Goal: Task Accomplishment & Management: Manage account settings

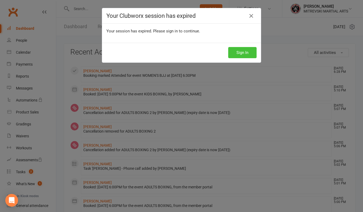
click at [243, 56] on button "Sign In" at bounding box center [242, 52] width 28 height 11
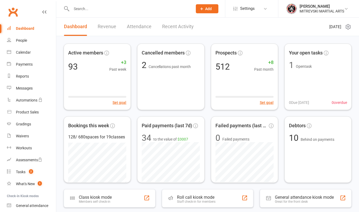
click at [178, 25] on link "Recent Activity" at bounding box center [178, 27] width 32 height 18
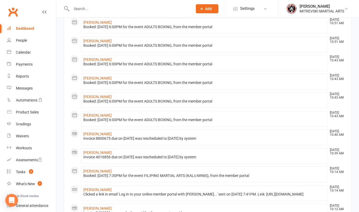
scroll to position [155, 0]
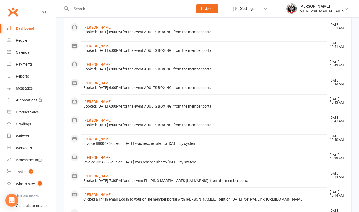
click at [95, 160] on link "[PERSON_NAME]" at bounding box center [97, 157] width 28 height 4
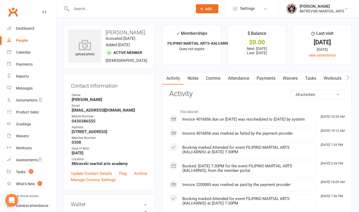
click at [217, 80] on link "Comms" at bounding box center [213, 78] width 22 height 12
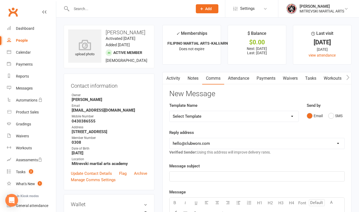
scroll to position [23, 0]
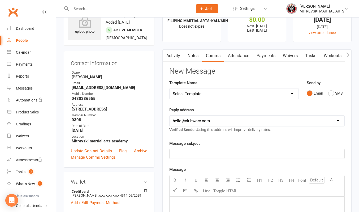
click at [247, 116] on select "[EMAIL_ADDRESS][DOMAIN_NAME] [EMAIL_ADDRESS][DOMAIN_NAME]" at bounding box center [257, 121] width 175 height 11
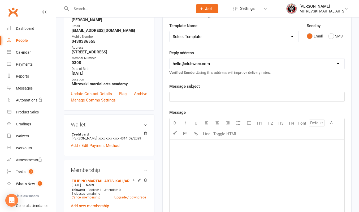
scroll to position [53, 0]
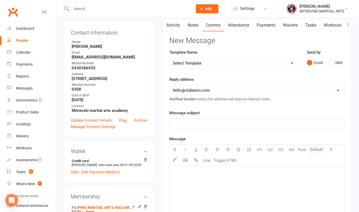
click at [214, 63] on select "Select Template [Email] Apparel Sale [Email] Cancelling classes [Email] Christm…" at bounding box center [234, 63] width 129 height 11
select select "26"
click at [170, 58] on select "Select Template [Email] Apparel Sale [Email] Cancelling classes [Email] Christm…" at bounding box center [234, 63] width 129 height 11
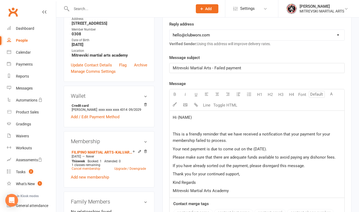
scroll to position [159, 0]
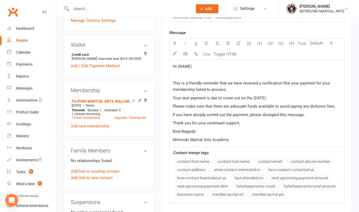
click at [268, 98] on p "Your next payment is due to come out on the (DATE)." at bounding box center [257, 98] width 169 height 6
click at [199, 67] on p "Hi (NAME)" at bounding box center [257, 66] width 169 height 6
click at [197, 161] on button "contact-first-name" at bounding box center [193, 161] width 39 height 7
click at [268, 98] on p "Your next payment is due to come out on the (DATE)." at bounding box center [257, 98] width 169 height 6
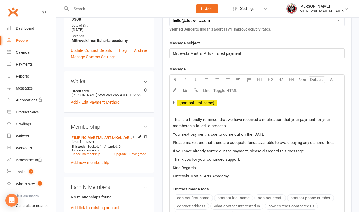
scroll to position [213, 0]
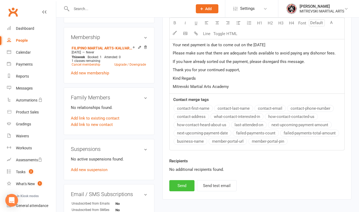
click at [183, 187] on button "Send" at bounding box center [182, 185] width 25 height 11
select select
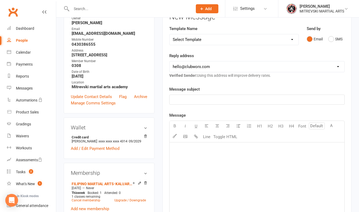
scroll to position [0, 0]
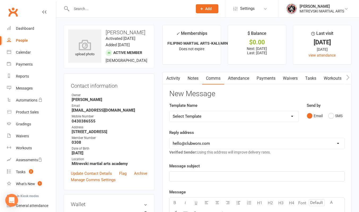
click at [171, 79] on link "Activity" at bounding box center [173, 78] width 21 height 12
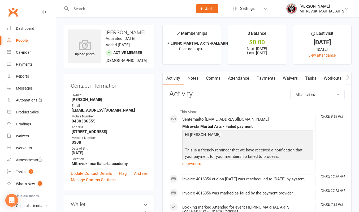
click at [79, 10] on input "text" at bounding box center [129, 8] width 119 height 7
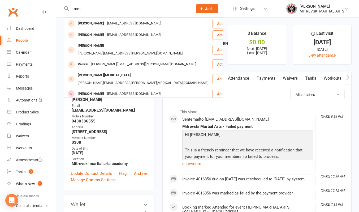
type input "rom"
click at [106, 101] on div "[EMAIL_ADDRESS][DOMAIN_NAME]" at bounding box center [134, 105] width 57 height 8
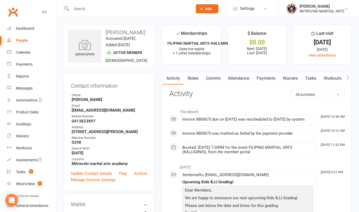
click at [214, 77] on link "Comms" at bounding box center [213, 78] width 22 height 12
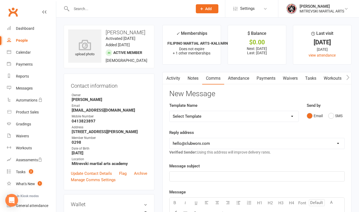
click at [225, 117] on select "Select Template [Email] Apparel Sale [Email] Cancelling classes [Email] Christm…" at bounding box center [234, 116] width 129 height 11
select select "26"
click at [170, 111] on select "Select Template [Email] Apparel Sale [Email] Cancelling classes [Email] Christm…" at bounding box center [234, 116] width 129 height 11
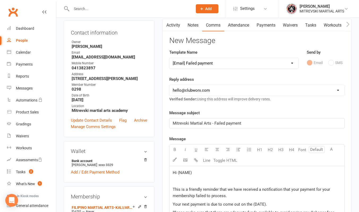
scroll to position [133, 0]
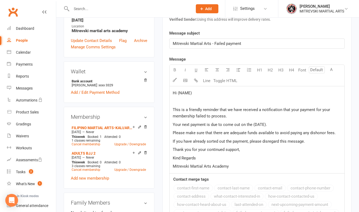
click at [194, 92] on p "Hi (NAME)" at bounding box center [257, 93] width 169 height 6
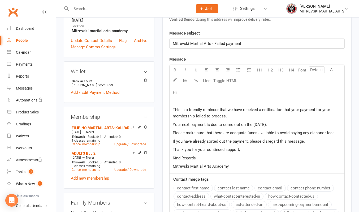
click at [192, 187] on button "contact-first-name" at bounding box center [193, 188] width 39 height 7
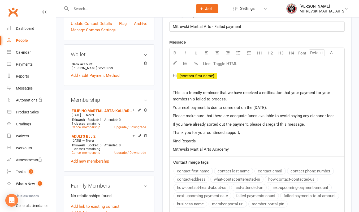
scroll to position [159, 0]
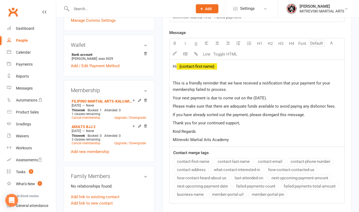
click at [268, 98] on p "Your next payment is due to come out on the (DATE)." at bounding box center [257, 98] width 169 height 6
click at [230, 91] on p "This is a friendly reminder that we have received a notification that your paym…" at bounding box center [257, 86] width 169 height 13
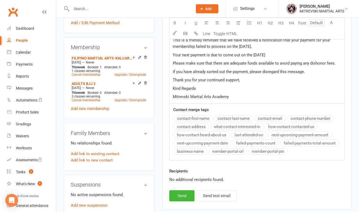
scroll to position [266, 0]
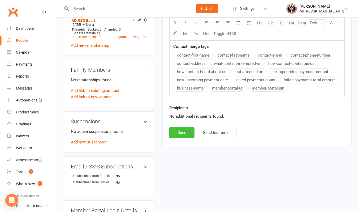
click at [181, 133] on button "Send" at bounding box center [182, 132] width 25 height 11
select select
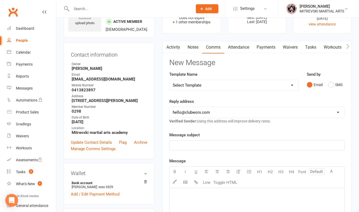
scroll to position [0, 0]
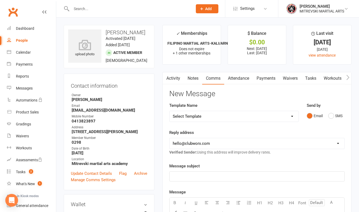
click at [177, 77] on link "Activity" at bounding box center [173, 78] width 21 height 12
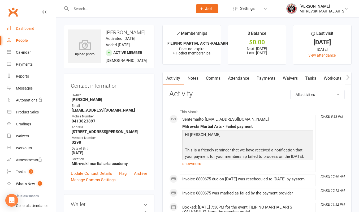
click at [27, 30] on div "Dashboard" at bounding box center [25, 28] width 18 height 4
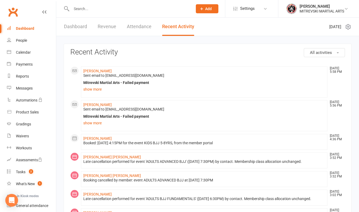
drag, startPoint x: 27, startPoint y: 30, endPoint x: 35, endPoint y: 29, distance: 8.0
click at [27, 30] on div "Dashboard" at bounding box center [25, 28] width 18 height 4
click at [99, 9] on input "text" at bounding box center [129, 8] width 119 height 7
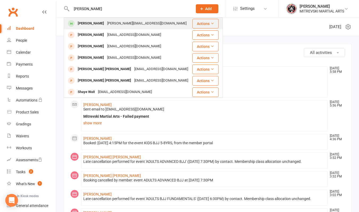
type input "[PERSON_NAME]"
click at [106, 23] on div "[PERSON_NAME][EMAIL_ADDRESS][DOMAIN_NAME]" at bounding box center [147, 24] width 83 height 8
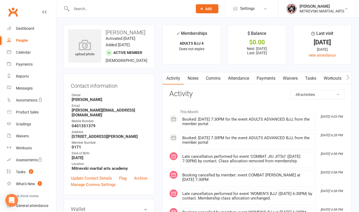
click at [263, 80] on link "Payments" at bounding box center [266, 78] width 26 height 12
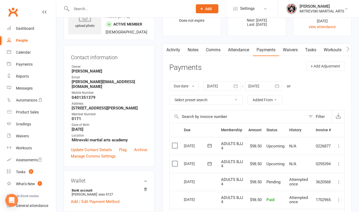
scroll to position [106, 0]
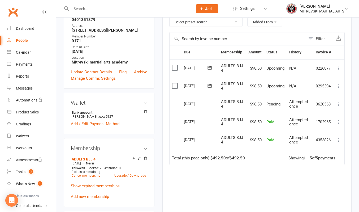
click at [340, 87] on icon at bounding box center [339, 85] width 5 height 5
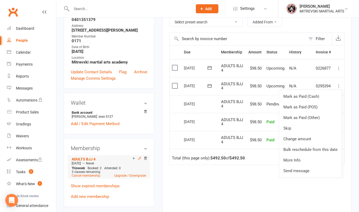
click at [139, 156] on icon at bounding box center [140, 158] width 4 height 4
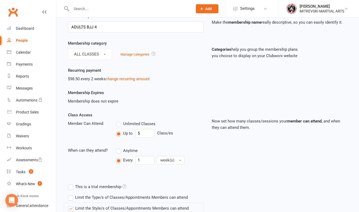
scroll to position [53, 0]
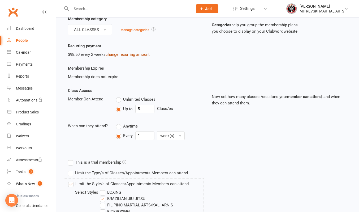
click at [134, 54] on link "change recurring amount" at bounding box center [128, 54] width 44 height 5
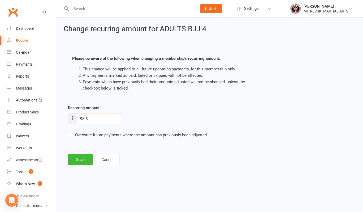
click at [103, 119] on input "98.5" at bounding box center [99, 118] width 44 height 11
type input "9"
type input "79.5"
click at [70, 135] on label "Overwrite future payments where the amount has previously been adjusted" at bounding box center [137, 135] width 139 height 6
click at [70, 132] on input "Overwrite future payments where the amount has previously been adjusted" at bounding box center [137, 132] width 139 height 0
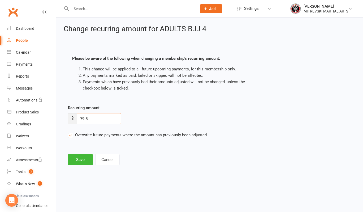
click at [85, 119] on input "79.5" at bounding box center [99, 118] width 44 height 11
click at [109, 160] on button "Cancel" at bounding box center [107, 159] width 24 height 11
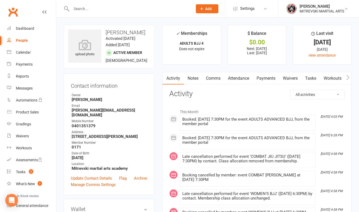
click at [271, 79] on link "Payments" at bounding box center [266, 78] width 26 height 12
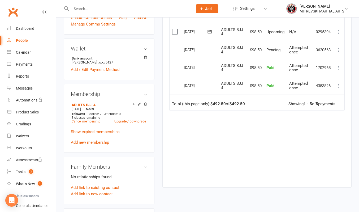
scroll to position [106, 0]
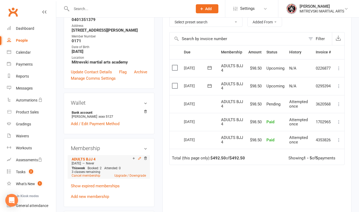
click at [140, 156] on icon at bounding box center [140, 158] width 4 height 4
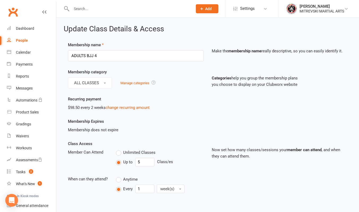
scroll to position [27, 0]
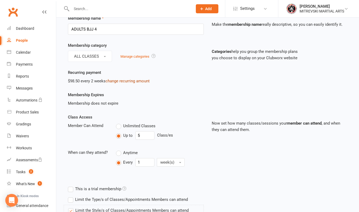
click at [133, 83] on link "change recurring amount" at bounding box center [128, 81] width 44 height 5
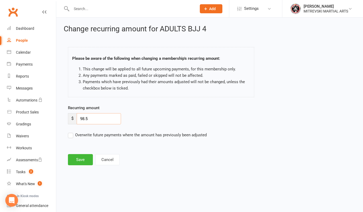
click at [99, 121] on input "98.5" at bounding box center [99, 118] width 44 height 11
type input "9"
type input "78.5"
click at [70, 137] on label "Overwrite future payments where the amount has previously been adjusted" at bounding box center [137, 135] width 139 height 6
click at [70, 132] on input "Overwrite future payments where the amount has previously been adjusted" at bounding box center [137, 132] width 139 height 0
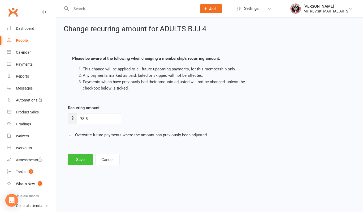
click at [84, 163] on button "Save" at bounding box center [80, 159] width 25 height 11
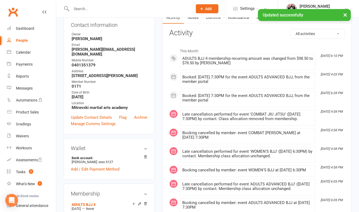
scroll to position [159, 0]
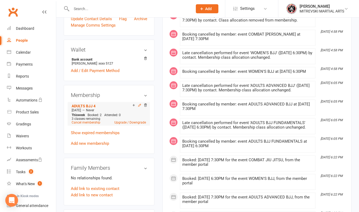
click at [140, 103] on icon at bounding box center [140, 105] width 4 height 4
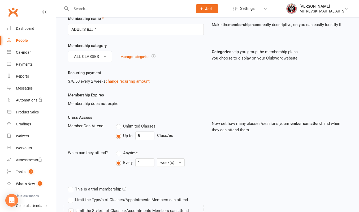
scroll to position [53, 0]
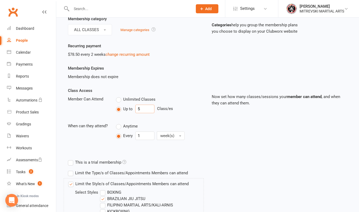
click at [146, 109] on input "5" at bounding box center [144, 109] width 19 height 9
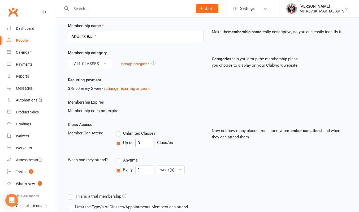
scroll to position [0, 0]
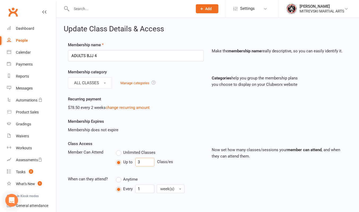
type input "3"
click at [106, 54] on input "ADULTS BJJ 4" at bounding box center [136, 55] width 136 height 11
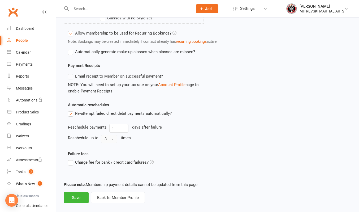
scroll to position [272, 0]
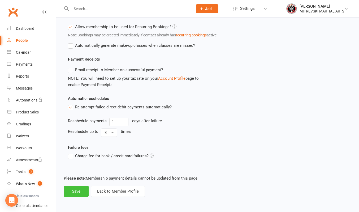
type input "ADULTS BJJ 2"
click at [76, 192] on button "Save" at bounding box center [76, 191] width 25 height 11
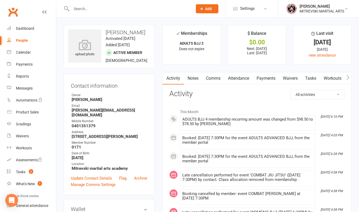
click at [84, 7] on input "text" at bounding box center [129, 8] width 119 height 7
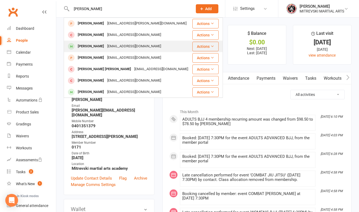
type input "[PERSON_NAME]"
click at [99, 45] on div "[PERSON_NAME]" at bounding box center [90, 47] width 29 height 8
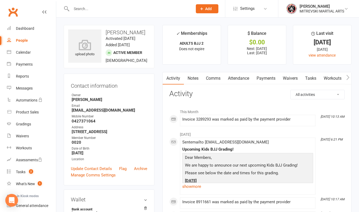
click at [270, 76] on link "Payments" at bounding box center [266, 78] width 26 height 12
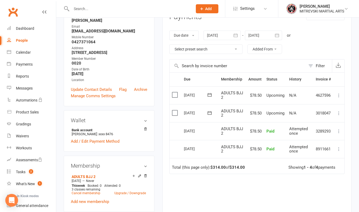
scroll to position [53, 0]
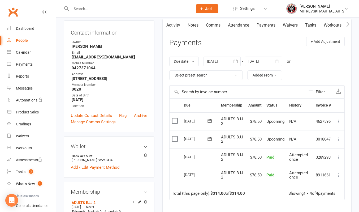
click at [278, 62] on icon "button" at bounding box center [277, 61] width 5 height 5
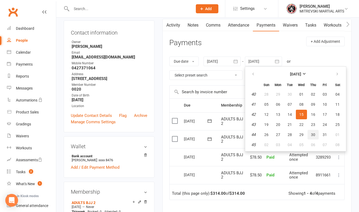
click at [313, 134] on span "30" at bounding box center [313, 135] width 4 height 4
type input "[DATE]"
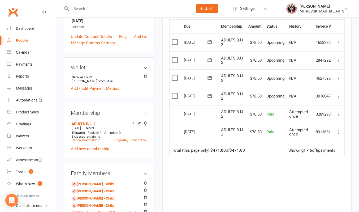
scroll to position [133, 0]
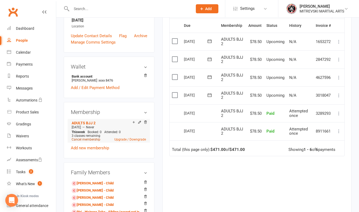
click at [96, 141] on link "Cancel membership" at bounding box center [86, 140] width 29 height 4
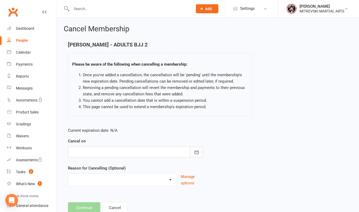
click at [197, 154] on icon "button" at bounding box center [196, 152] width 5 height 5
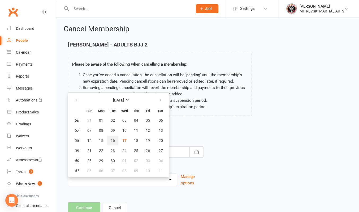
click at [116, 142] on button "16" at bounding box center [112, 141] width 11 height 10
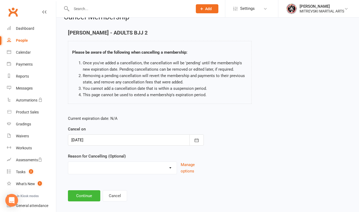
scroll to position [18, 0]
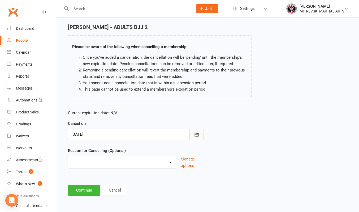
click at [197, 136] on icon "button" at bounding box center [197, 134] width 4 height 3
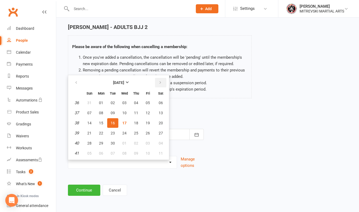
click at [162, 84] on icon "button" at bounding box center [161, 83] width 4 height 4
click at [137, 124] on span "16" at bounding box center [136, 123] width 4 height 4
type input "[DATE]"
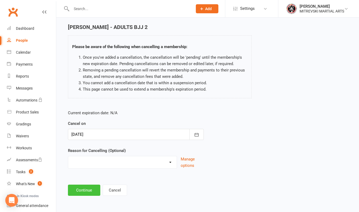
click at [87, 190] on button "Continue" at bounding box center [84, 190] width 32 height 11
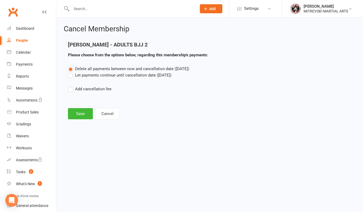
click at [72, 75] on label "Let payments continue until cancellation date ([DATE])" at bounding box center [120, 75] width 104 height 6
click at [71, 72] on input "Let payments continue until cancellation date ([DATE])" at bounding box center [69, 72] width 3 height 0
click at [87, 115] on button "Save" at bounding box center [80, 113] width 25 height 11
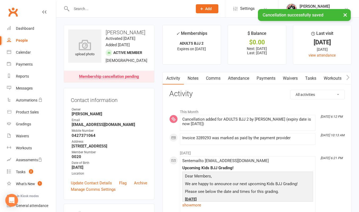
click at [272, 78] on link "Payments" at bounding box center [266, 78] width 26 height 12
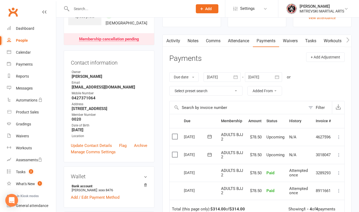
scroll to position [80, 0]
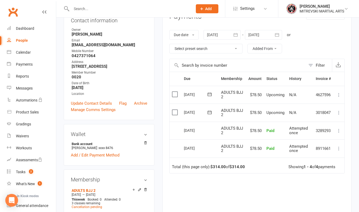
click at [277, 35] on icon "button" at bounding box center [277, 34] width 5 height 5
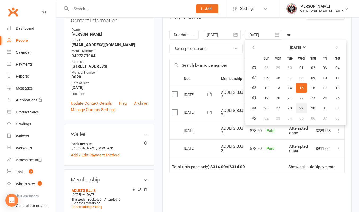
click at [304, 109] on span "29" at bounding box center [302, 108] width 4 height 4
type input "[DATE]"
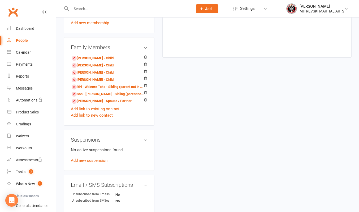
scroll to position [292, 0]
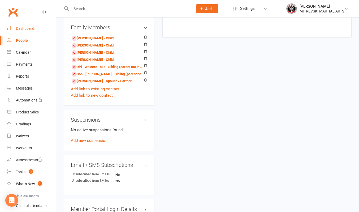
click at [22, 30] on div "Dashboard" at bounding box center [25, 28] width 18 height 4
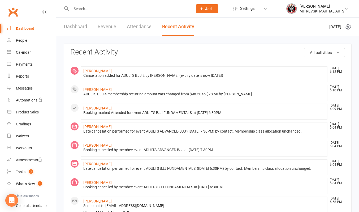
click at [79, 29] on link "Dashboard" at bounding box center [75, 27] width 23 height 18
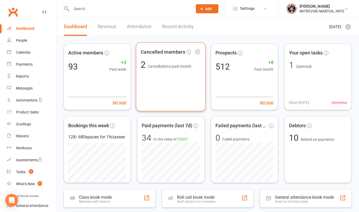
click at [166, 78] on div "Cancelled members 2 Cancellations past month" at bounding box center [171, 76] width 70 height 69
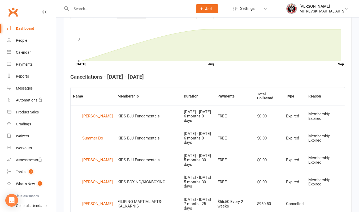
scroll to position [169, 0]
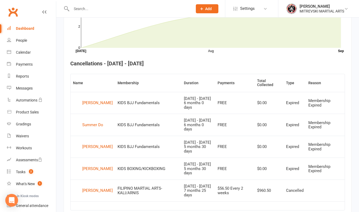
click at [24, 28] on div "Dashboard" at bounding box center [25, 28] width 18 height 4
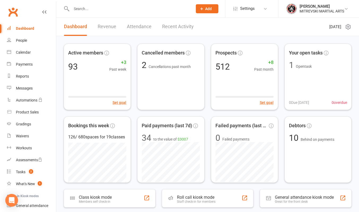
click at [172, 26] on link "Recent Activity" at bounding box center [178, 27] width 32 height 18
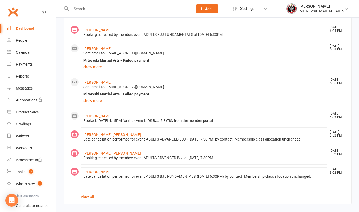
scroll to position [292, 0]
click at [29, 52] on div "Calendar" at bounding box center [23, 52] width 15 height 4
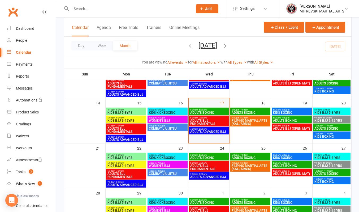
scroll to position [106, 0]
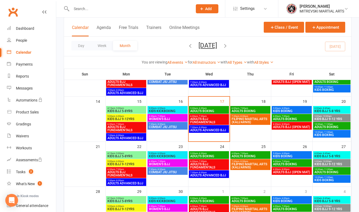
click at [206, 117] on span "ADULTS BJJ FUNDAMENTALS" at bounding box center [209, 120] width 38 height 6
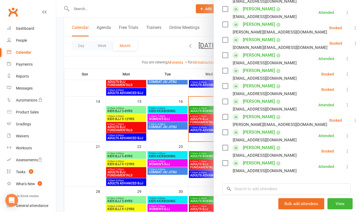
scroll to position [186, 0]
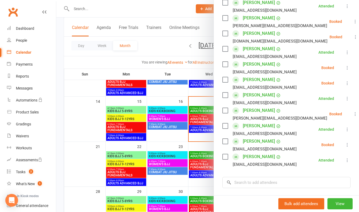
click at [190, 73] on div at bounding box center [207, 106] width 303 height 212
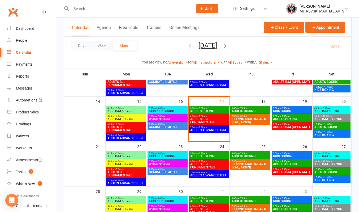
click at [210, 130] on span "ADULTS ADVANCED BJJ" at bounding box center [209, 130] width 38 height 3
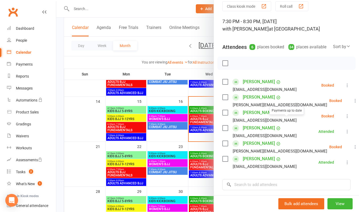
scroll to position [27, 0]
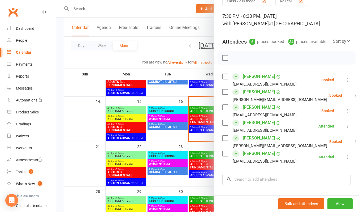
click at [200, 70] on div at bounding box center [207, 106] width 303 height 212
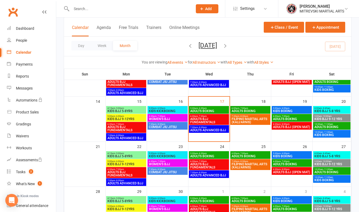
click at [242, 109] on span "ADULTS BOXING" at bounding box center [251, 110] width 38 height 3
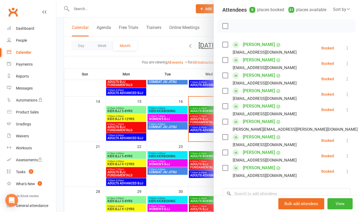
scroll to position [53, 0]
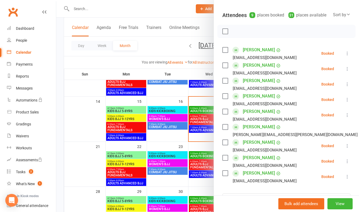
click at [196, 69] on div at bounding box center [207, 106] width 303 height 212
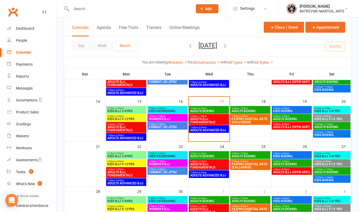
click at [246, 118] on span "FILIPINO MARTIAL ARTS (KALI/ARNIS)" at bounding box center [251, 120] width 38 height 6
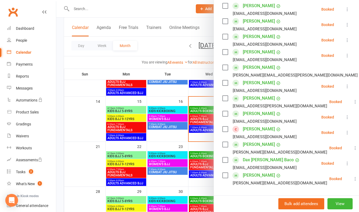
scroll to position [106, 0]
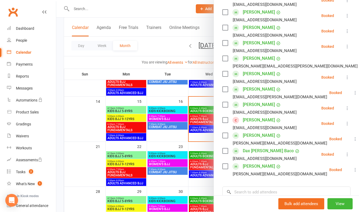
click at [183, 17] on div at bounding box center [207, 106] width 303 height 212
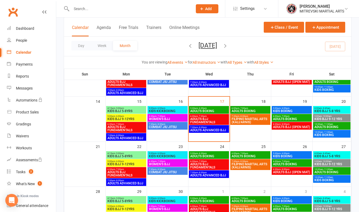
click at [280, 109] on span "KIDS BOXING" at bounding box center [292, 110] width 38 height 3
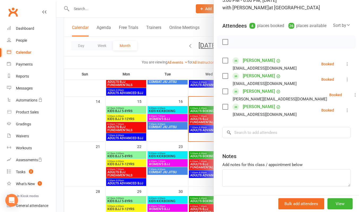
scroll to position [53, 0]
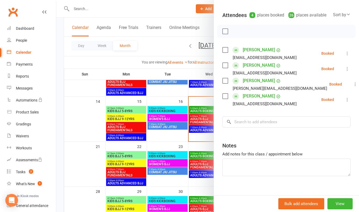
click at [184, 14] on div at bounding box center [207, 106] width 303 height 212
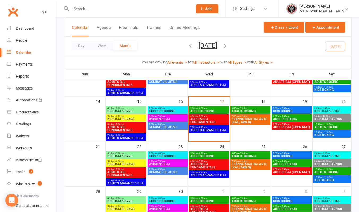
click at [287, 116] on span "- 7:00pm" at bounding box center [285, 116] width 9 height 2
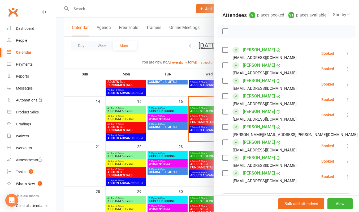
scroll to position [80, 0]
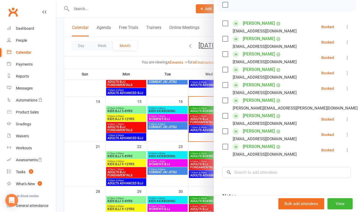
click at [190, 13] on div at bounding box center [207, 106] width 303 height 212
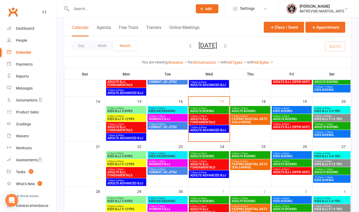
click at [296, 126] on span "ADULTS BJJ (OPEN MAT)" at bounding box center [292, 126] width 38 height 3
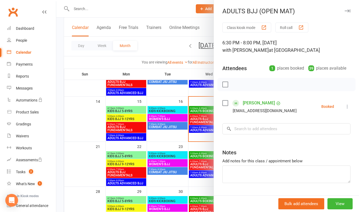
click at [182, 9] on div at bounding box center [207, 106] width 303 height 212
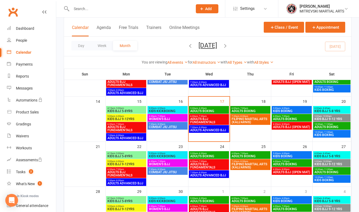
click at [332, 125] on span "- 11:00am" at bounding box center [329, 124] width 10 height 2
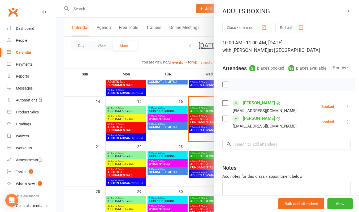
click at [179, 11] on div at bounding box center [207, 106] width 303 height 212
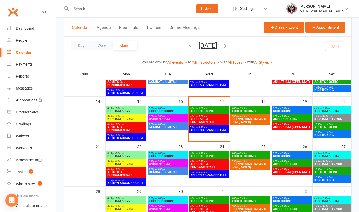
click at [326, 135] on span "KIDS BOXING" at bounding box center [332, 134] width 35 height 3
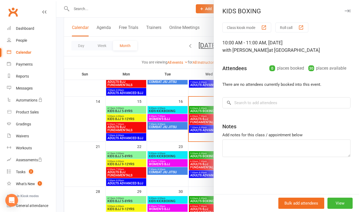
click at [173, 13] on div at bounding box center [207, 106] width 303 height 212
